Goal: Information Seeking & Learning: Learn about a topic

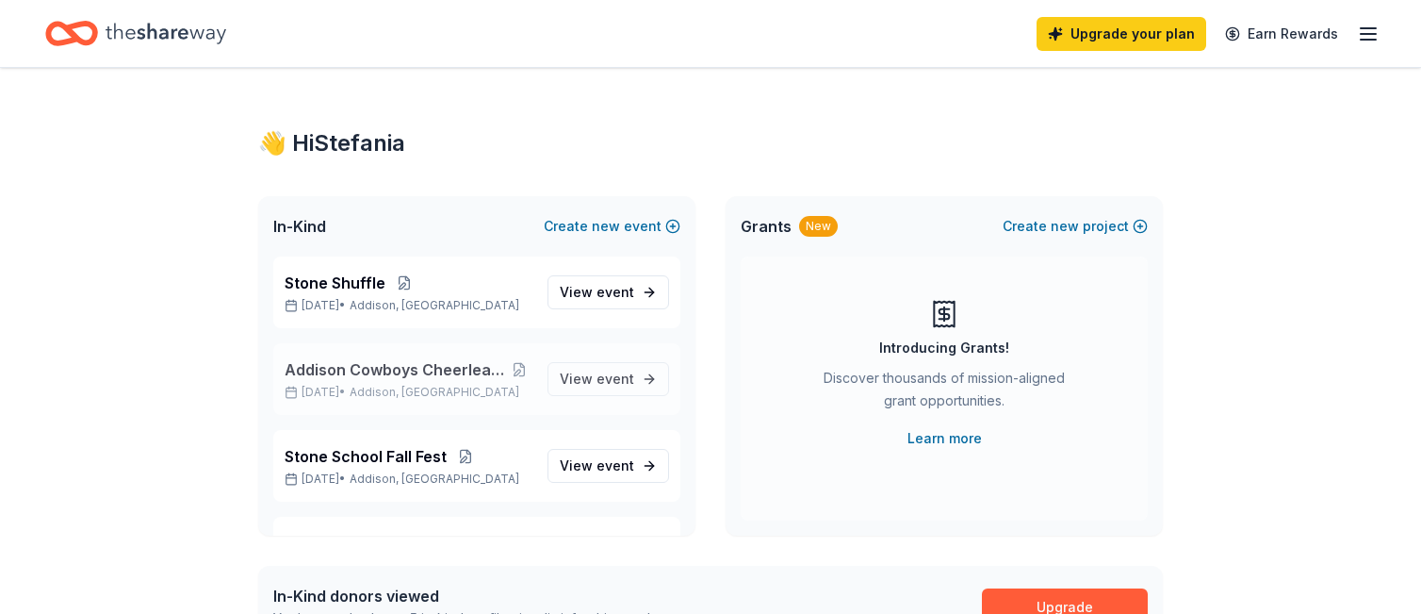
click at [472, 368] on span "Addison Cowboys Cheerleading Showcase" at bounding box center [395, 369] width 221 height 23
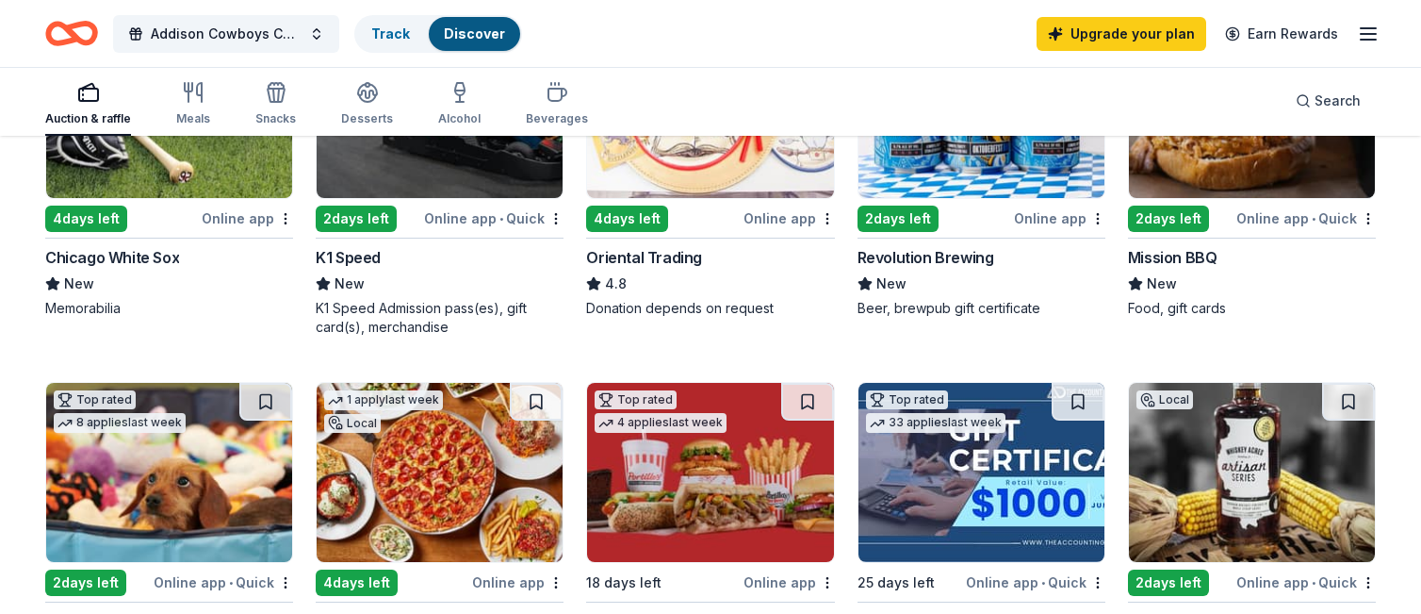
scroll to position [302, 0]
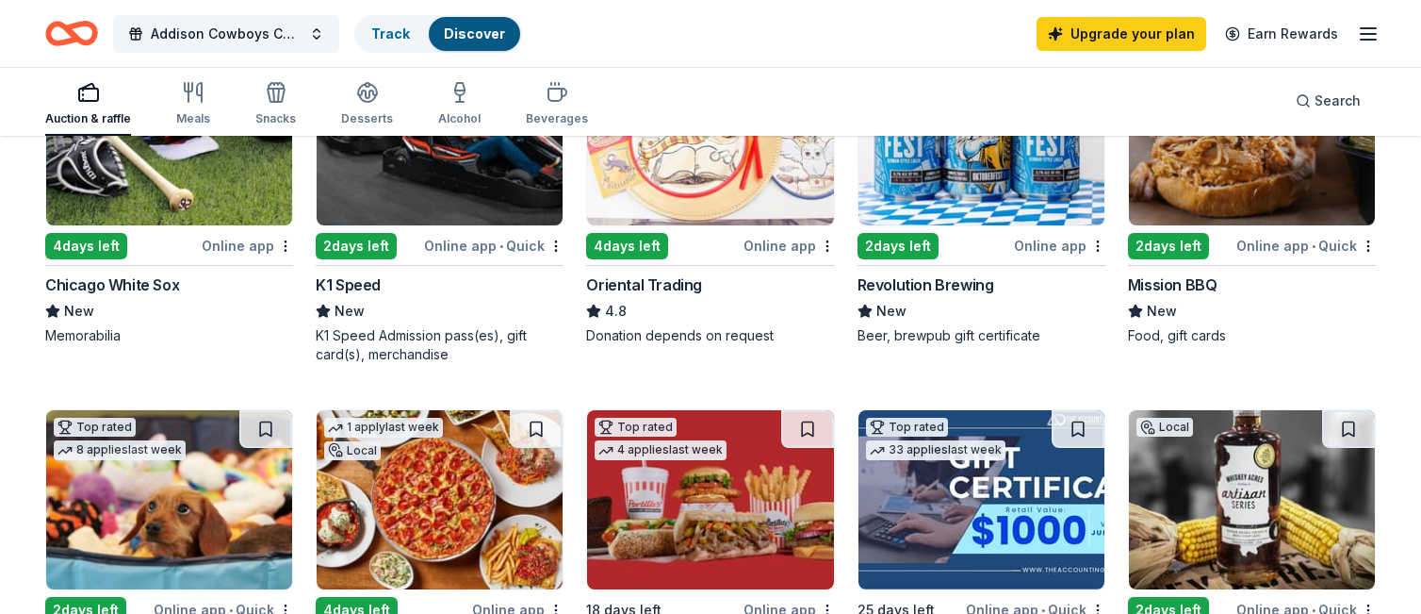
click at [400, 206] on img at bounding box center [440, 135] width 246 height 179
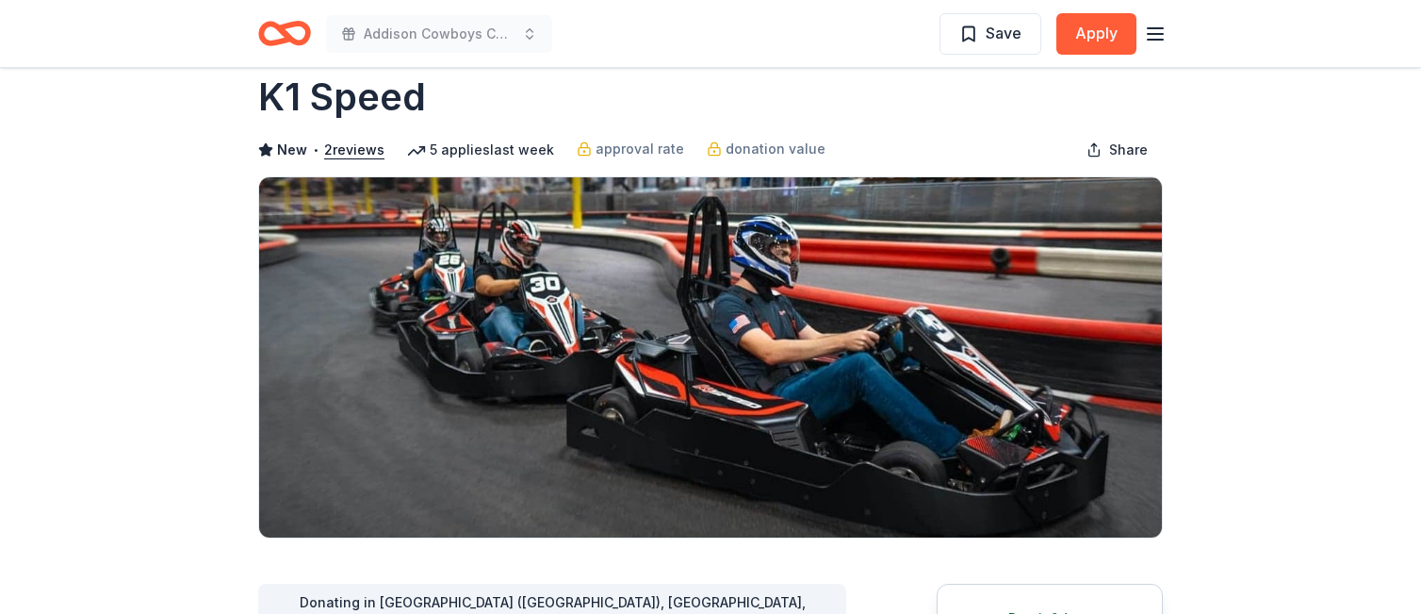
scroll to position [38, 0]
